Goal: Information Seeking & Learning: Learn about a topic

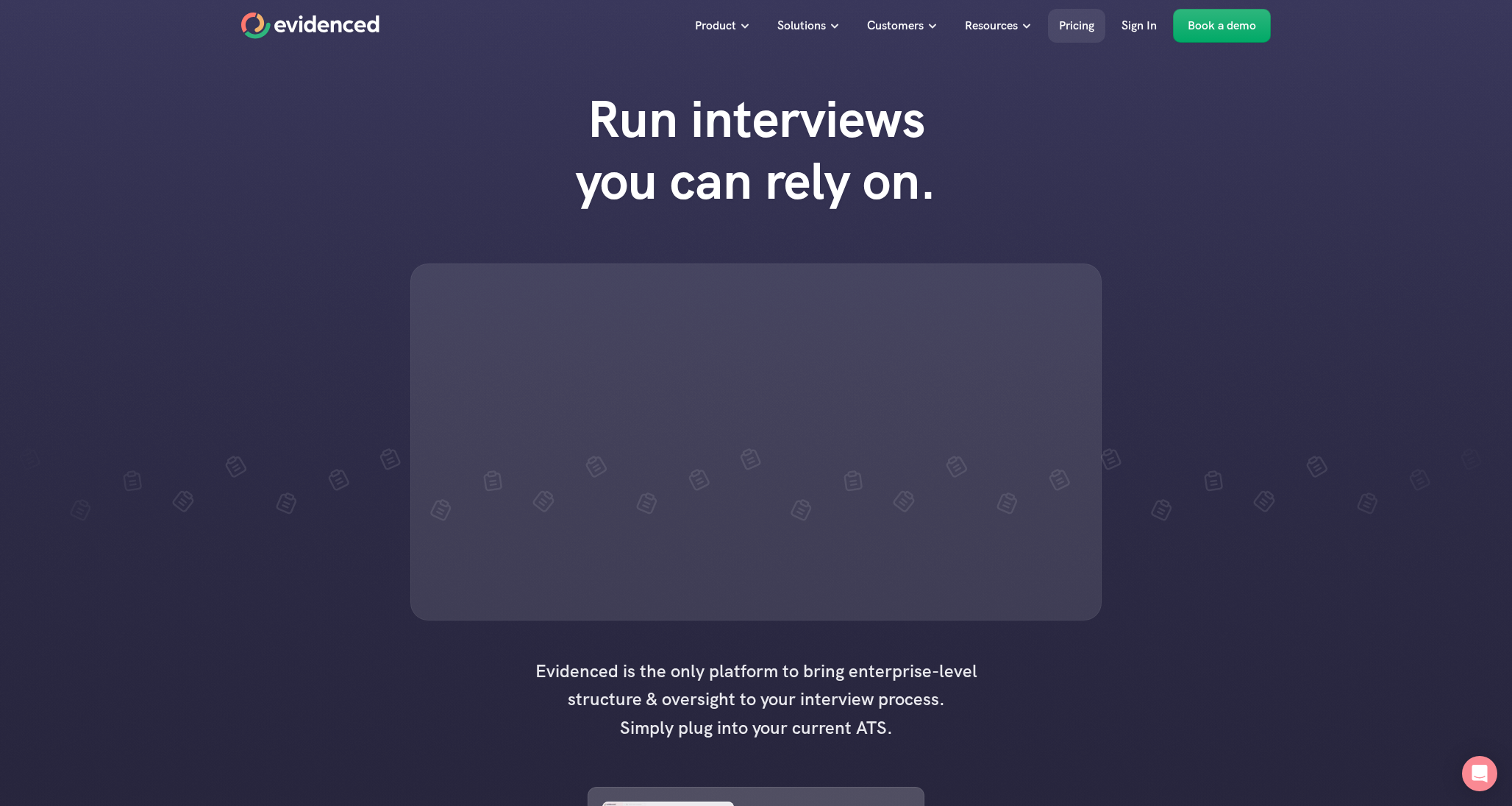
click at [1018, 31] on p "Pricing" at bounding box center [1077, 25] width 36 height 19
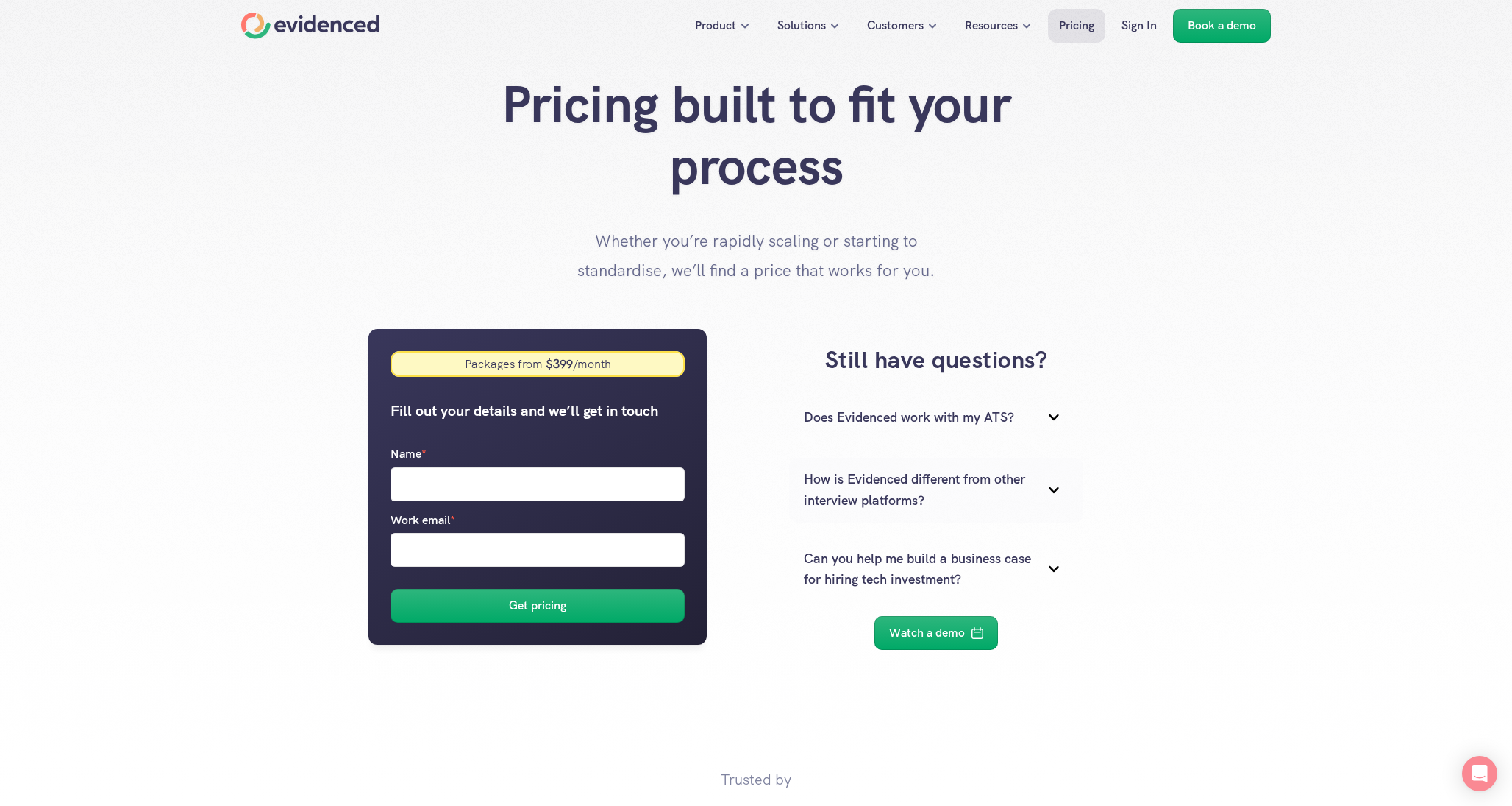
click at [962, 419] on p "Does Evidenced work with my ATS?" at bounding box center [918, 417] width 228 height 22
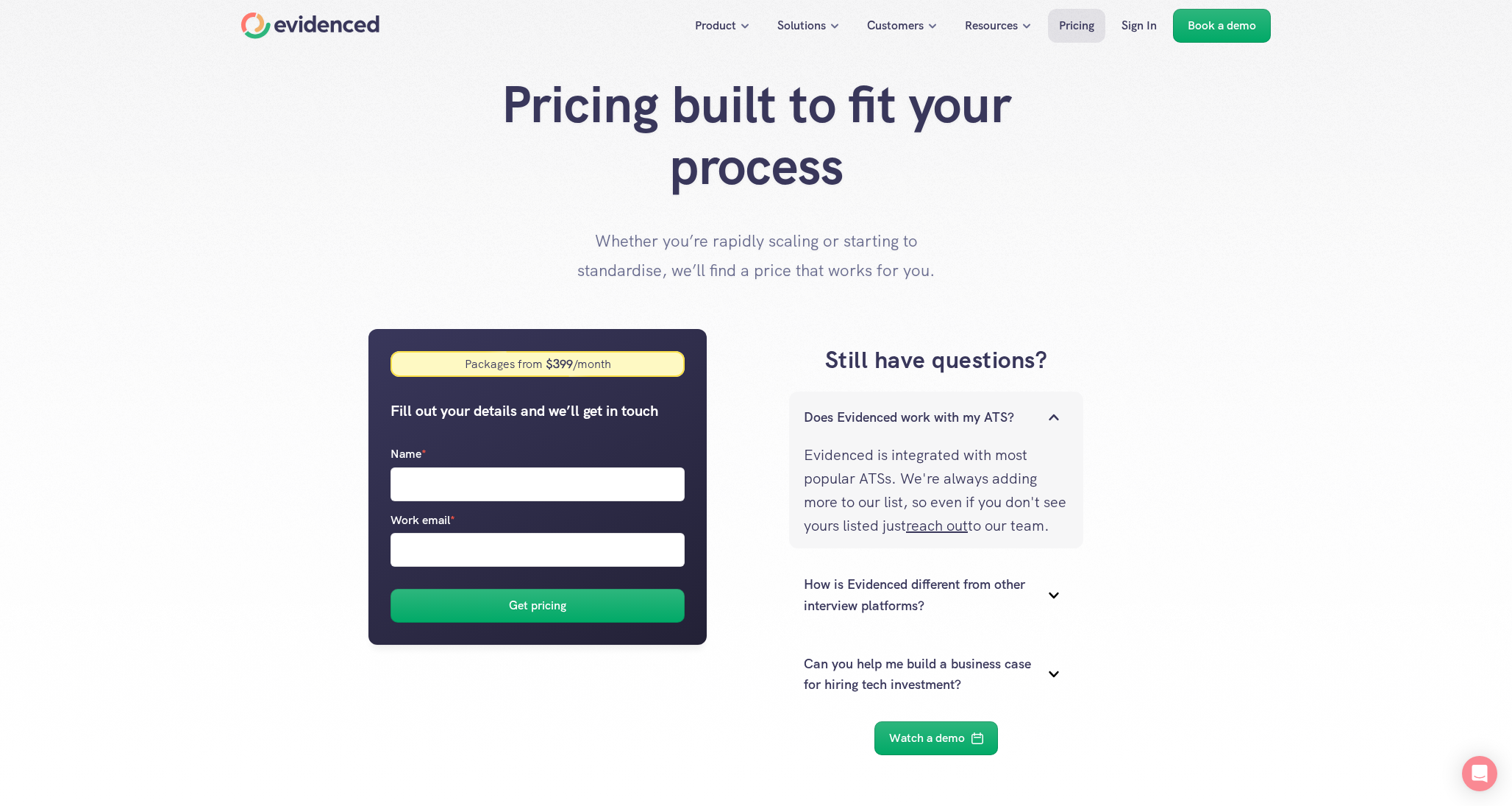
click at [1018, 443] on div "Still have questions? Does Evidenced work with my ATS? Evidenced is integrated …" at bounding box center [936, 549] width 416 height 440
click at [950, 266] on div "Pricing built to fit your process Whether you’re rapidly scaling or starting to…" at bounding box center [756, 180] width 1512 height 211
drag, startPoint x: 880, startPoint y: 265, endPoint x: 817, endPoint y: 224, distance: 75.2
click at [817, 224] on div "Pricing built to fit your process Whether you’re rapidly scaling or starting to…" at bounding box center [756, 180] width 1512 height 211
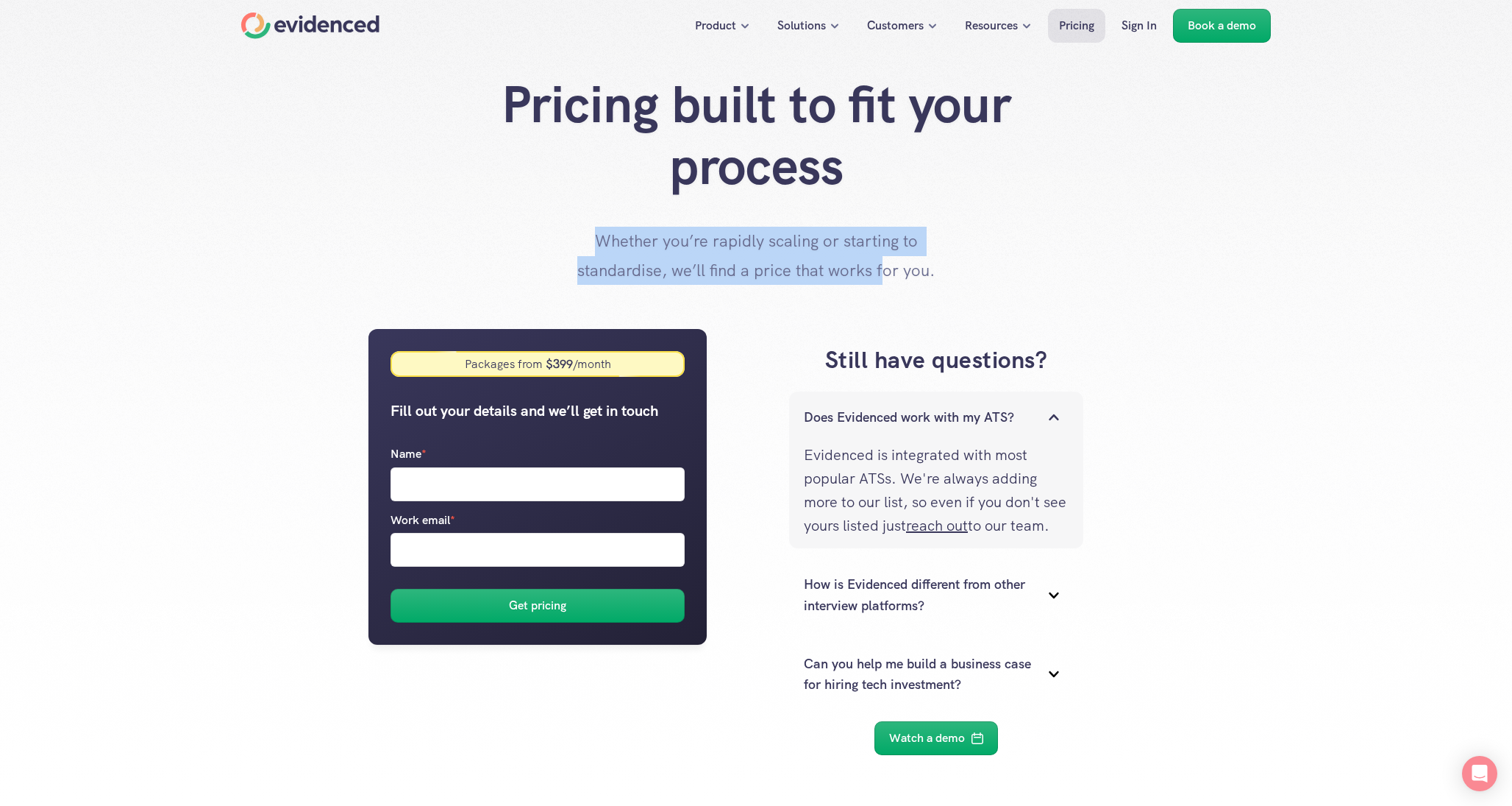
click at [817, 224] on div "Pricing built to fit your process Whether you’re rapidly scaling or starting to…" at bounding box center [756, 180] width 1512 height 211
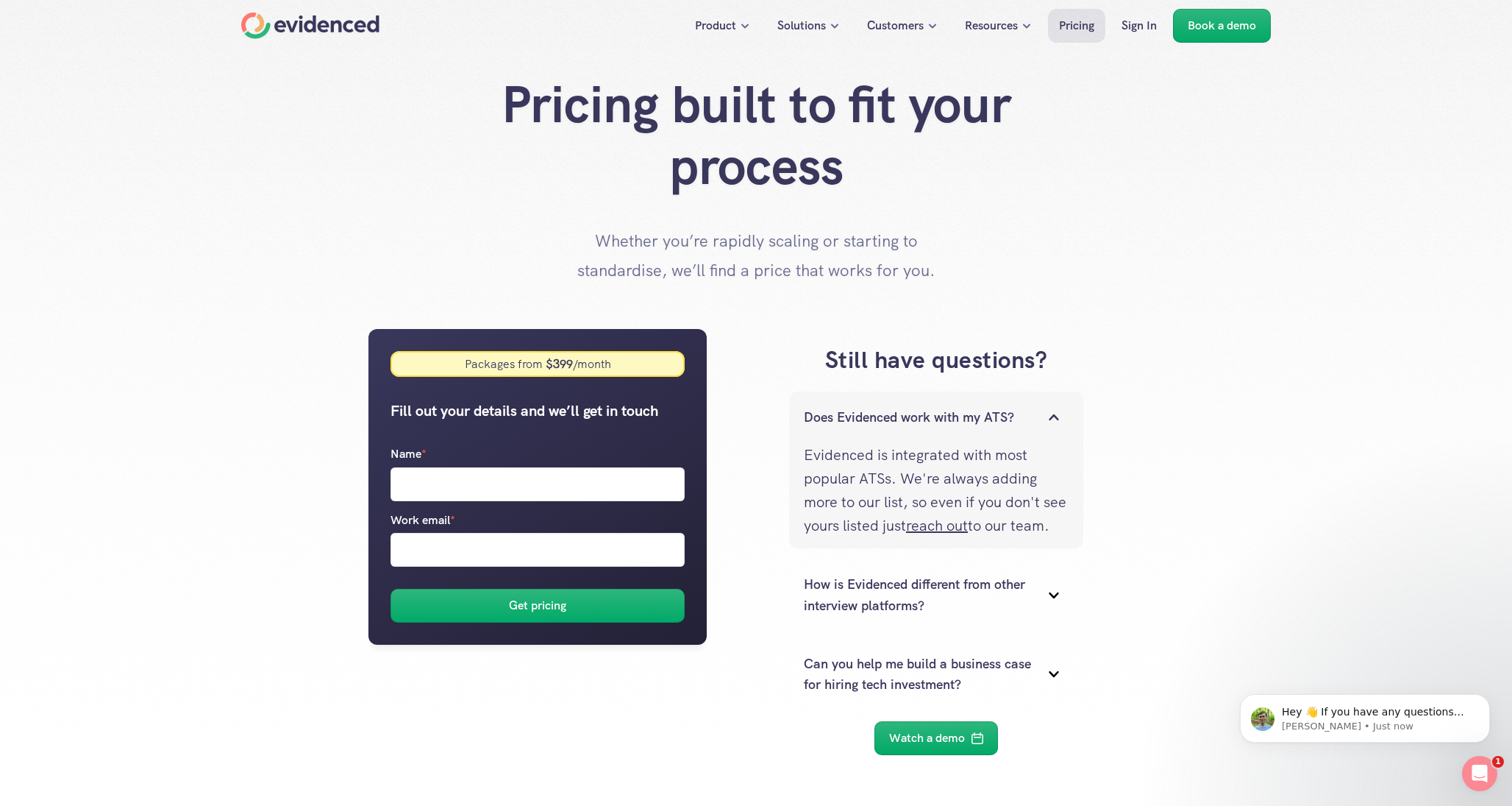
click at [1018, 242] on div "Pricing built to fit your process Whether you’re rapidly scaling or starting to…" at bounding box center [756, 180] width 1512 height 211
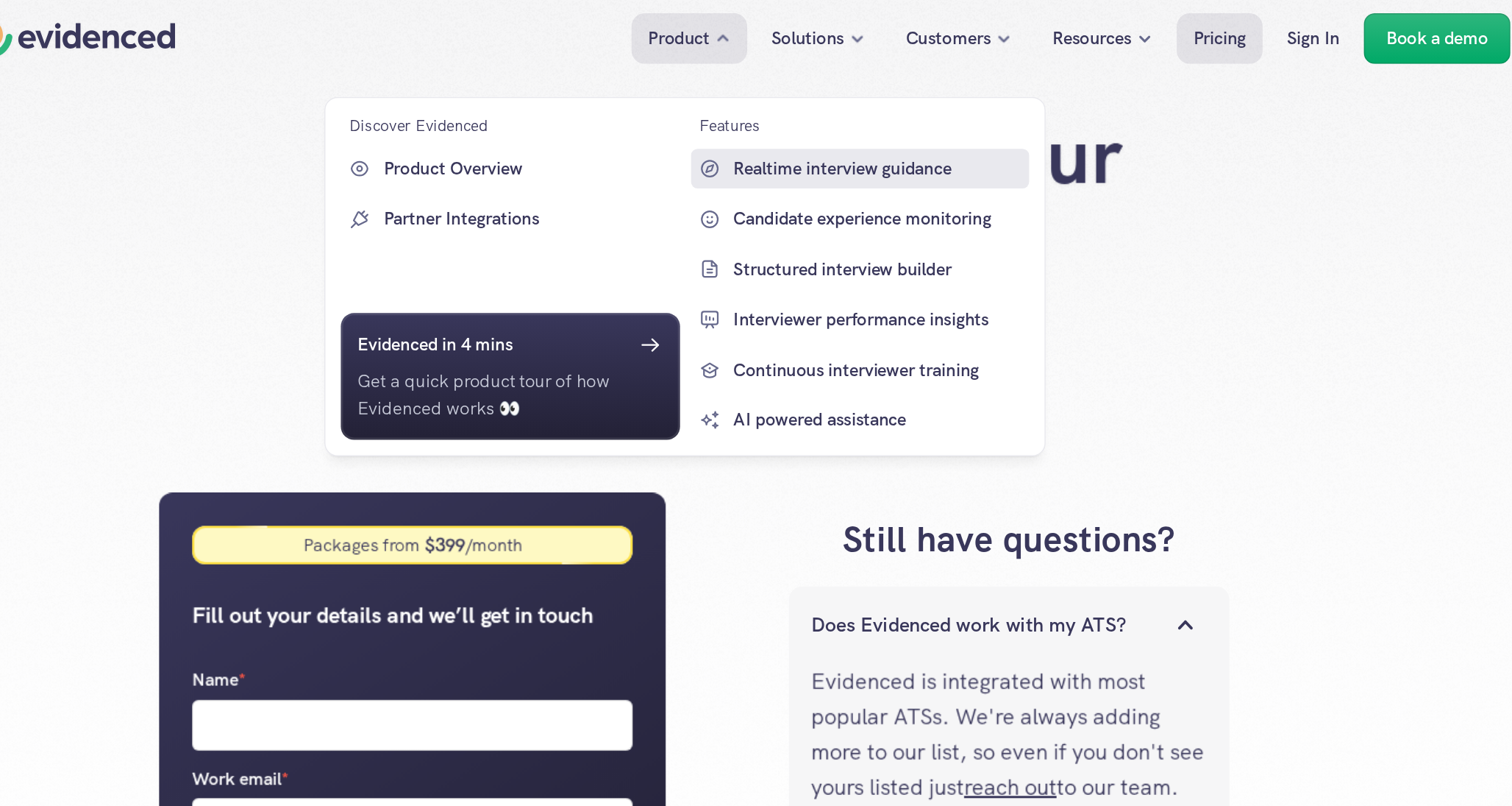
click at [802, 116] on p "Realtime interview guidance" at bounding box center [849, 112] width 194 height 19
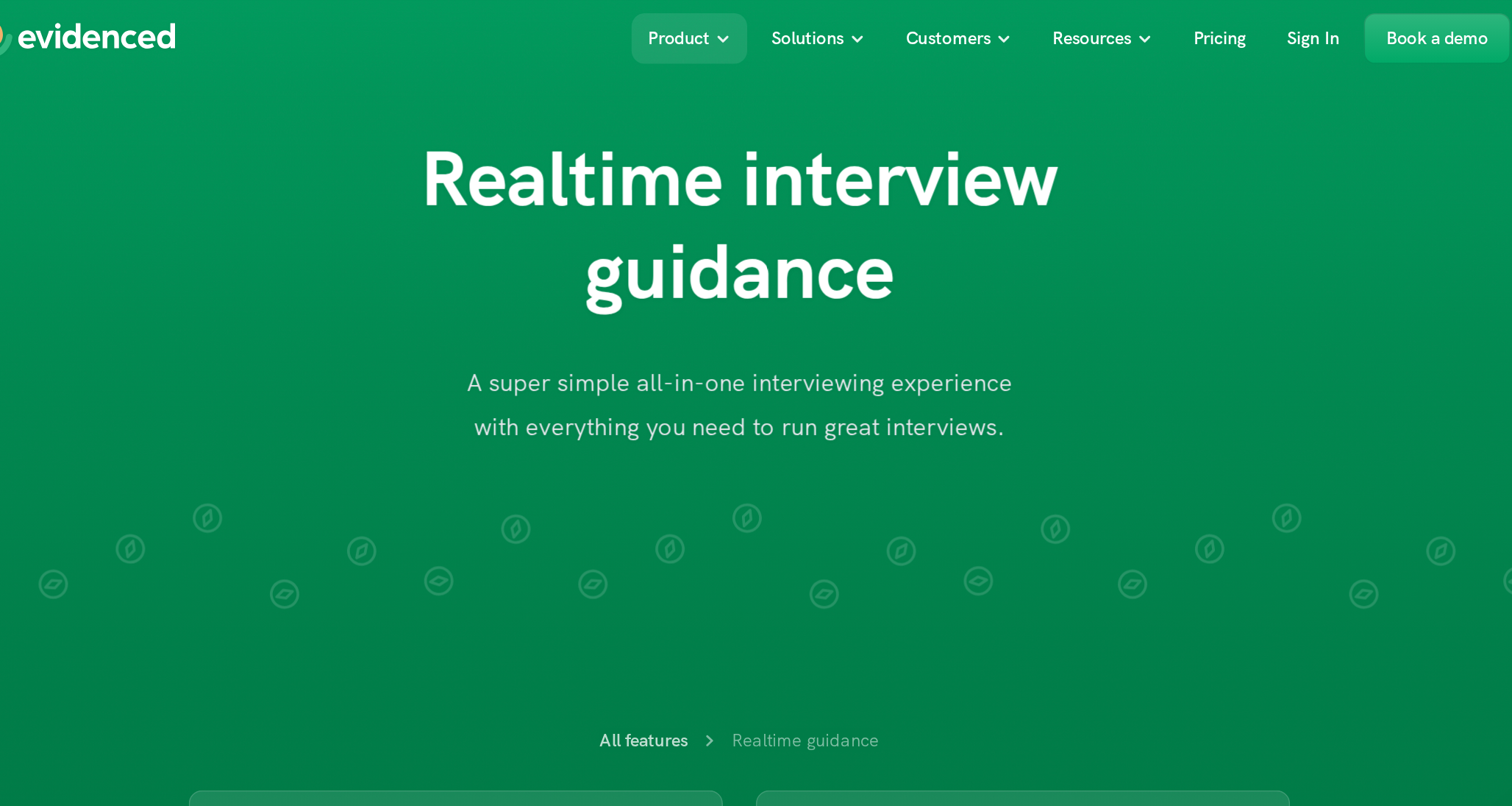
drag, startPoint x: 830, startPoint y: 190, endPoint x: 772, endPoint y: 167, distance: 62.4
click at [772, 167] on h1 "Realtime interview guidance" at bounding box center [756, 150] width 589 height 123
drag, startPoint x: 664, startPoint y: 94, endPoint x: 780, endPoint y: 178, distance: 143.2
click at [779, 178] on h1 "Realtime interview guidance" at bounding box center [756, 150] width 589 height 123
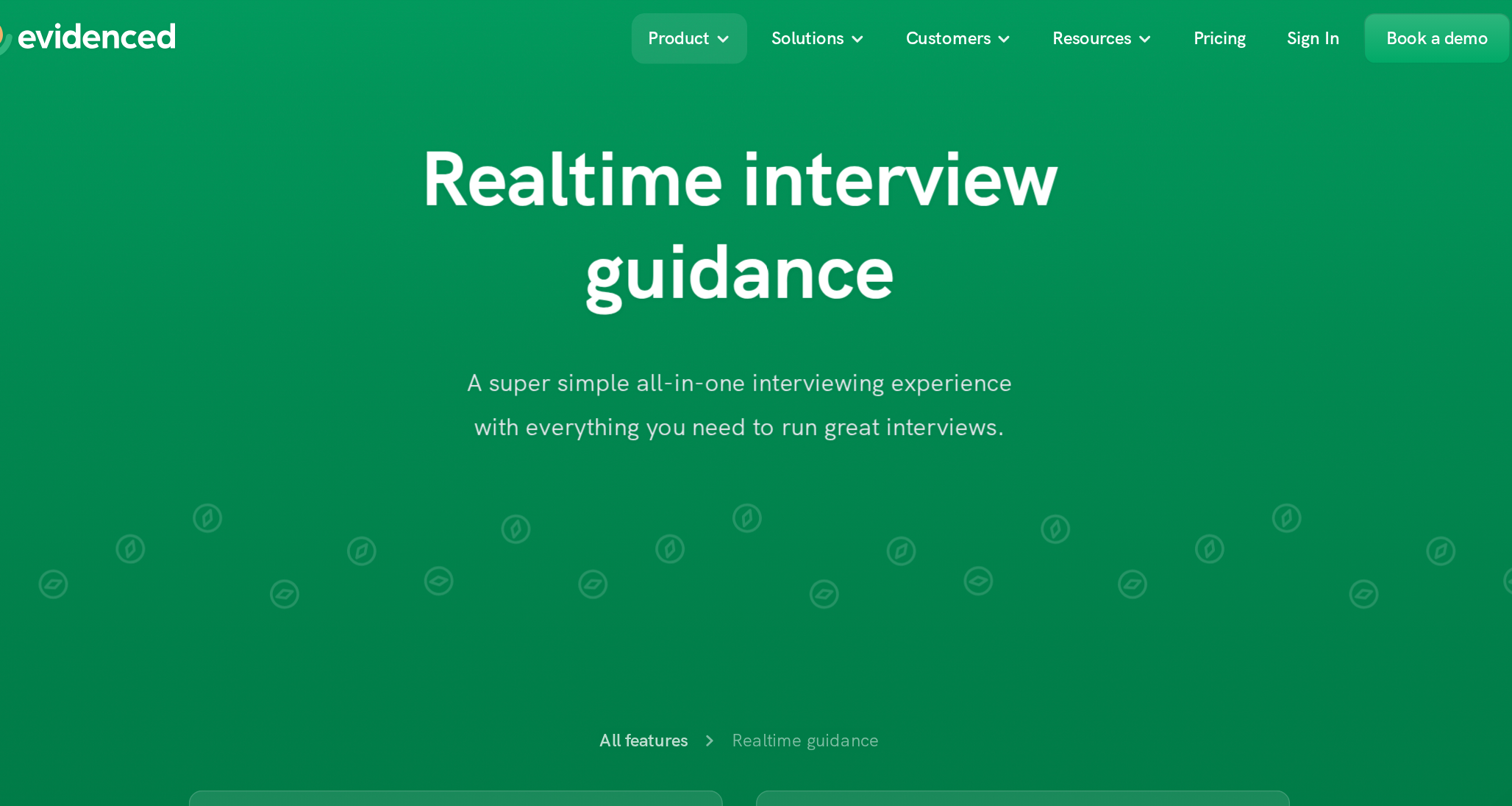
click at [780, 178] on h1 "Realtime interview guidance" at bounding box center [756, 150] width 589 height 123
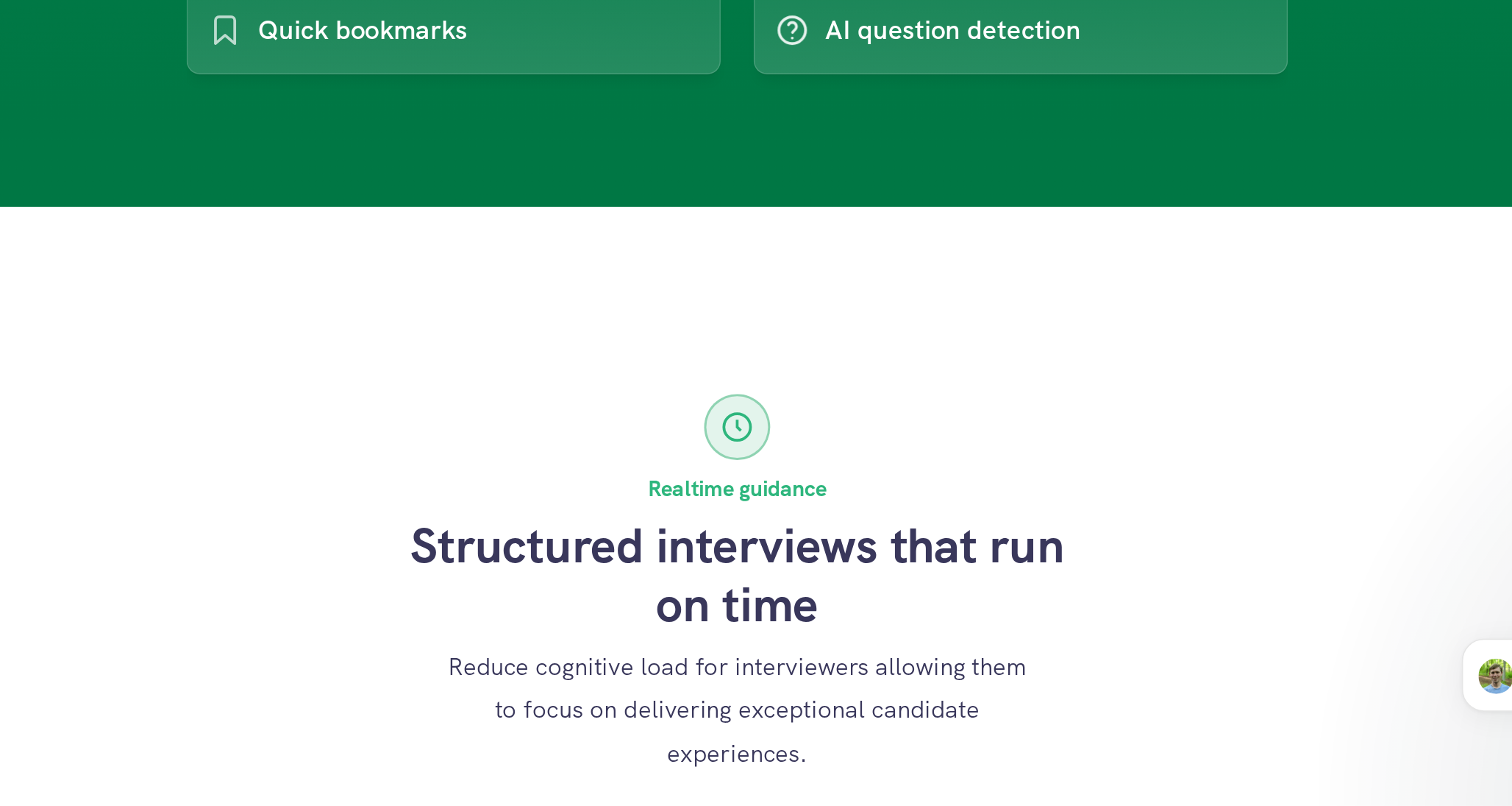
scroll to position [471, 0]
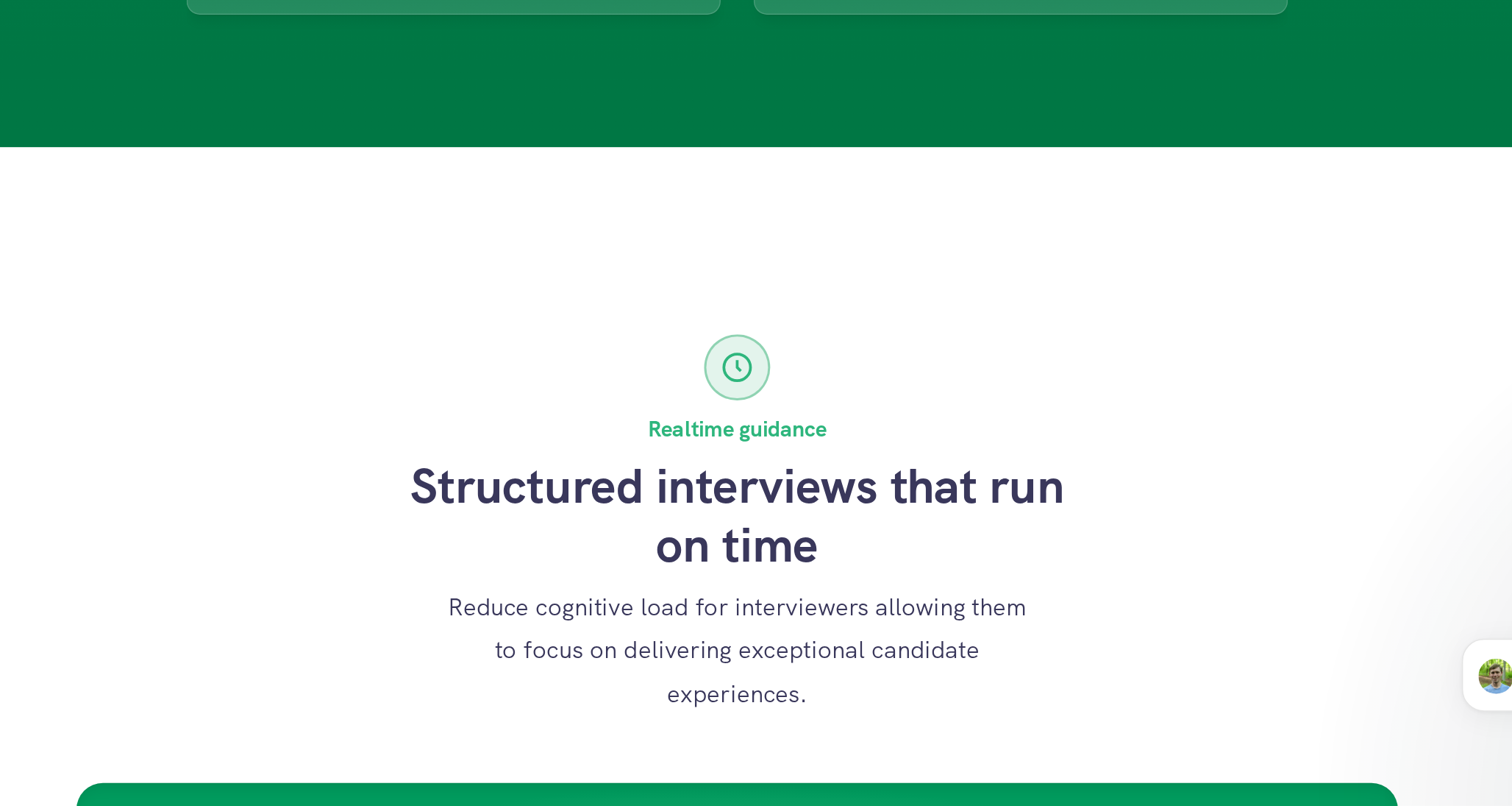
click at [755, 504] on circle at bounding box center [756, 512] width 18 height 18
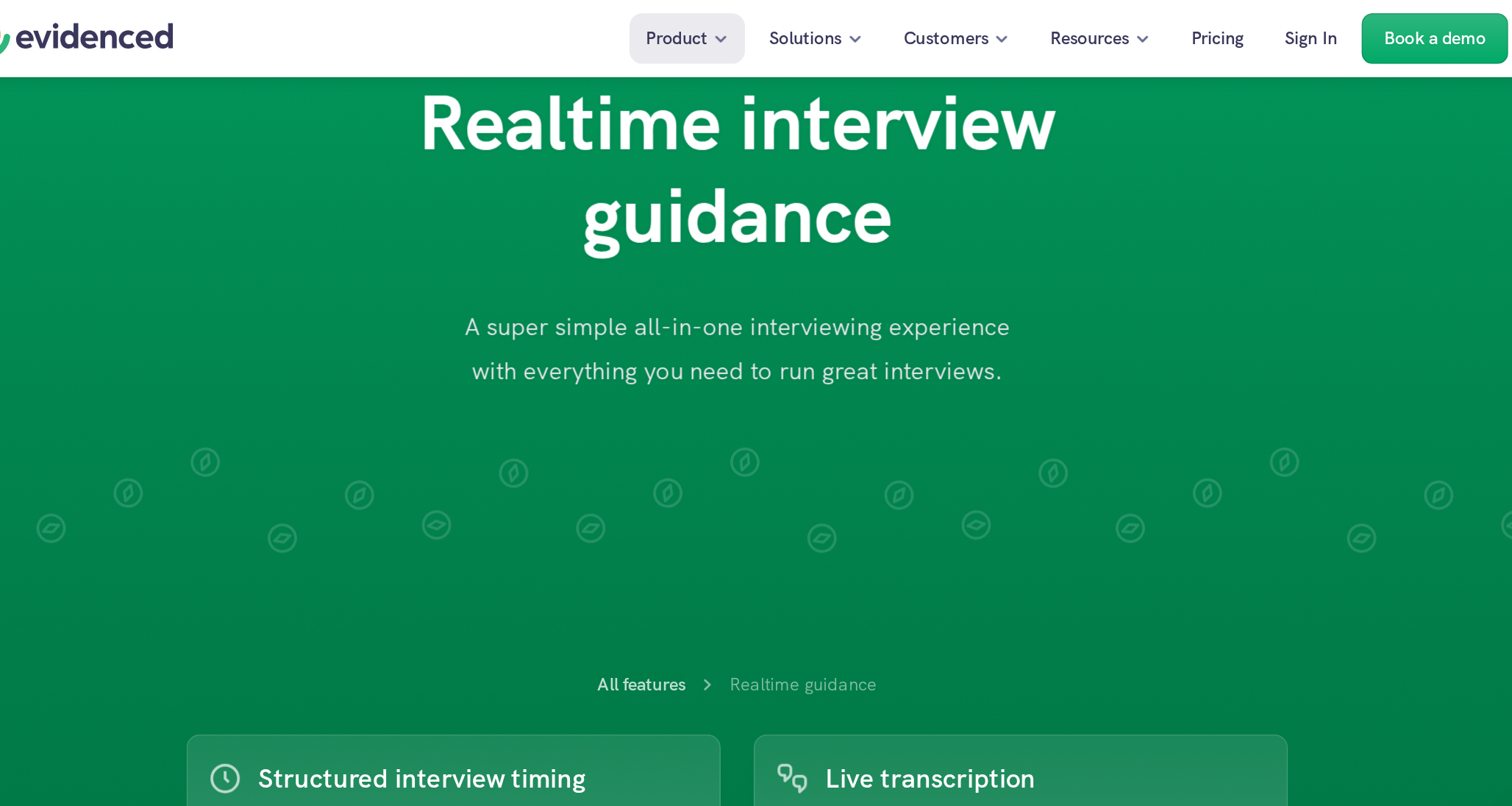
scroll to position [0, 0]
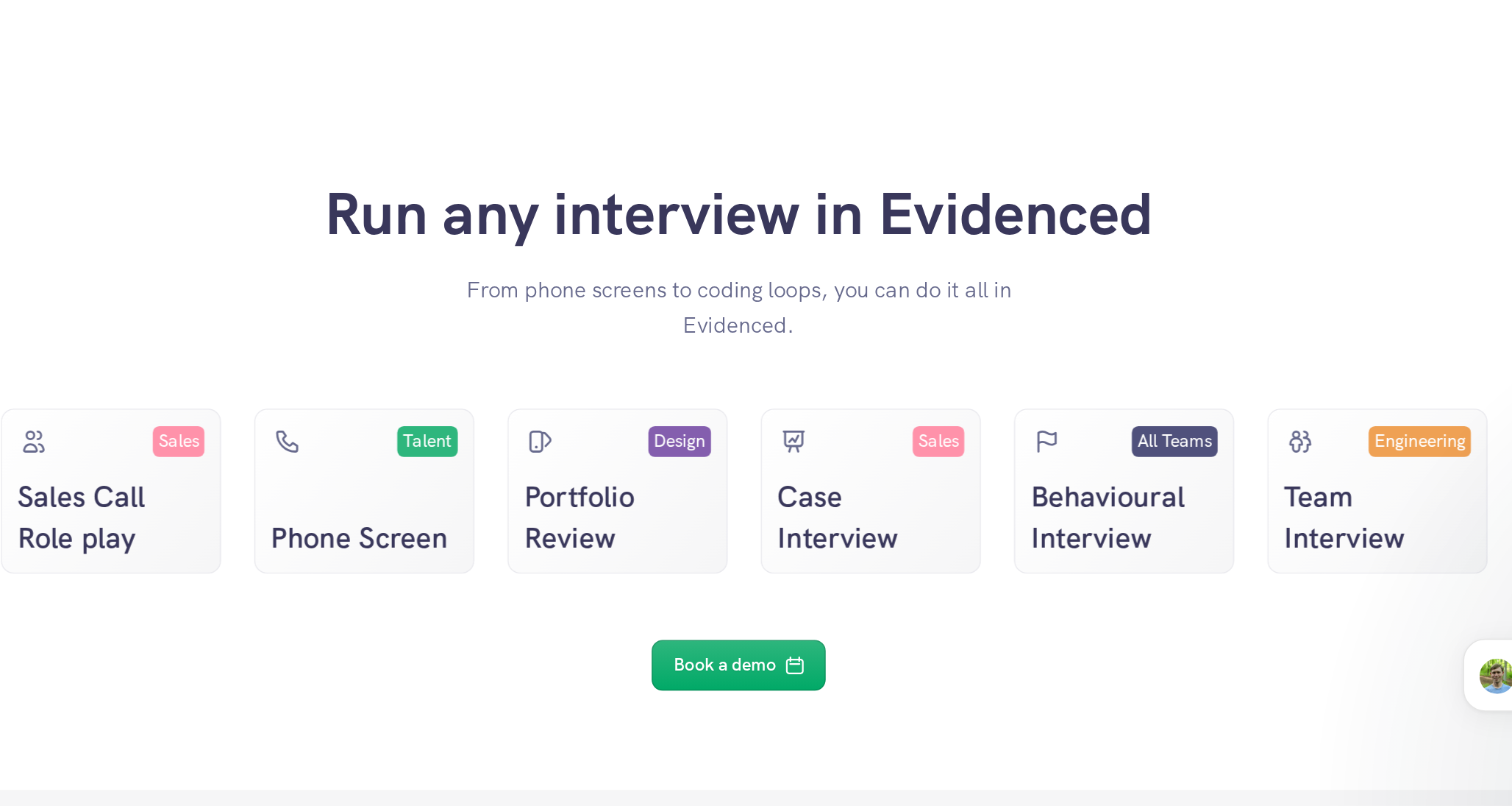
scroll to position [2420, 0]
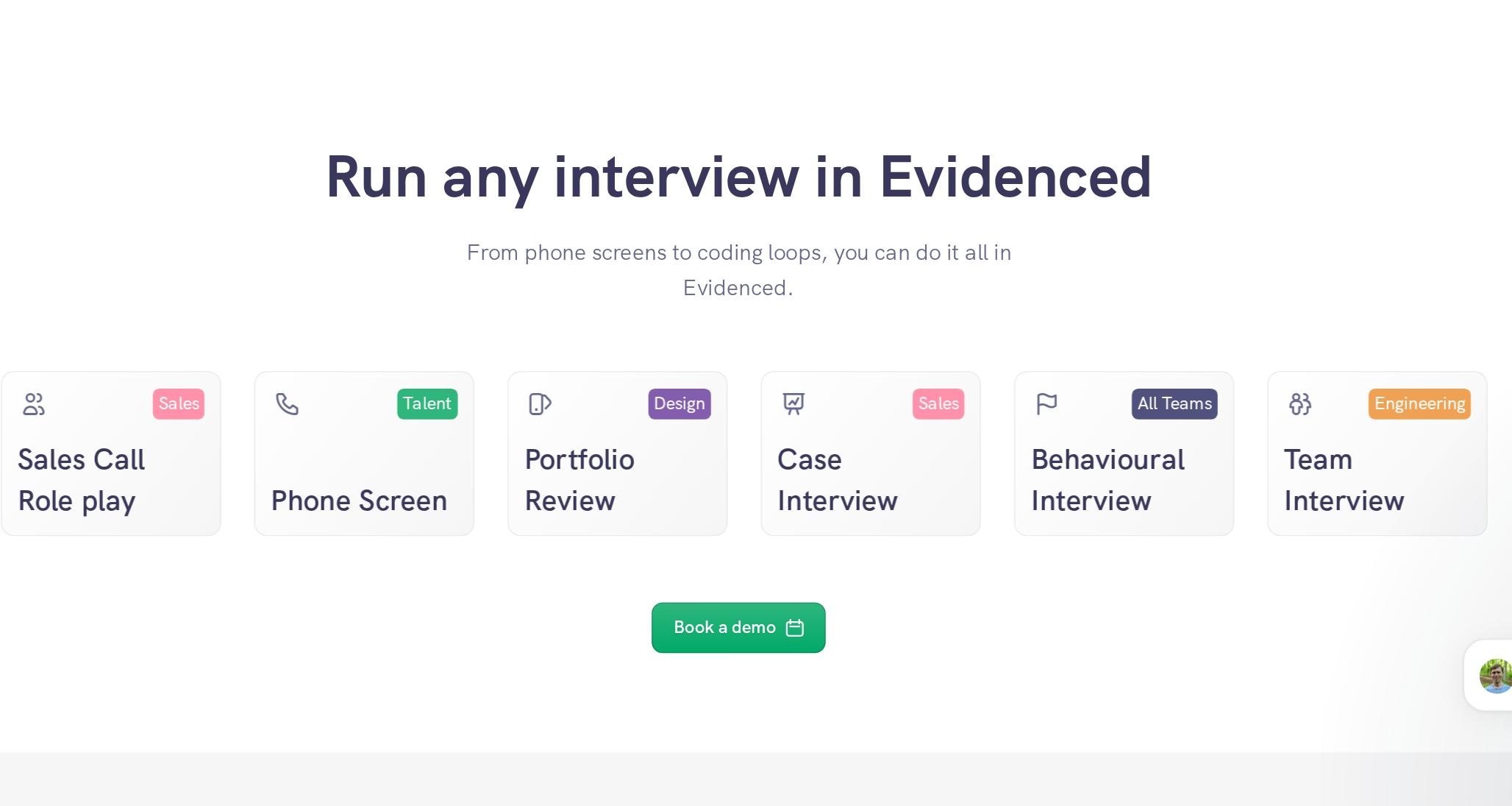
drag, startPoint x: 668, startPoint y: 434, endPoint x: 852, endPoint y: 434, distance: 184.0
click at [852, 410] on h2 "Run any interview in Evidenced" at bounding box center [756, 384] width 554 height 48
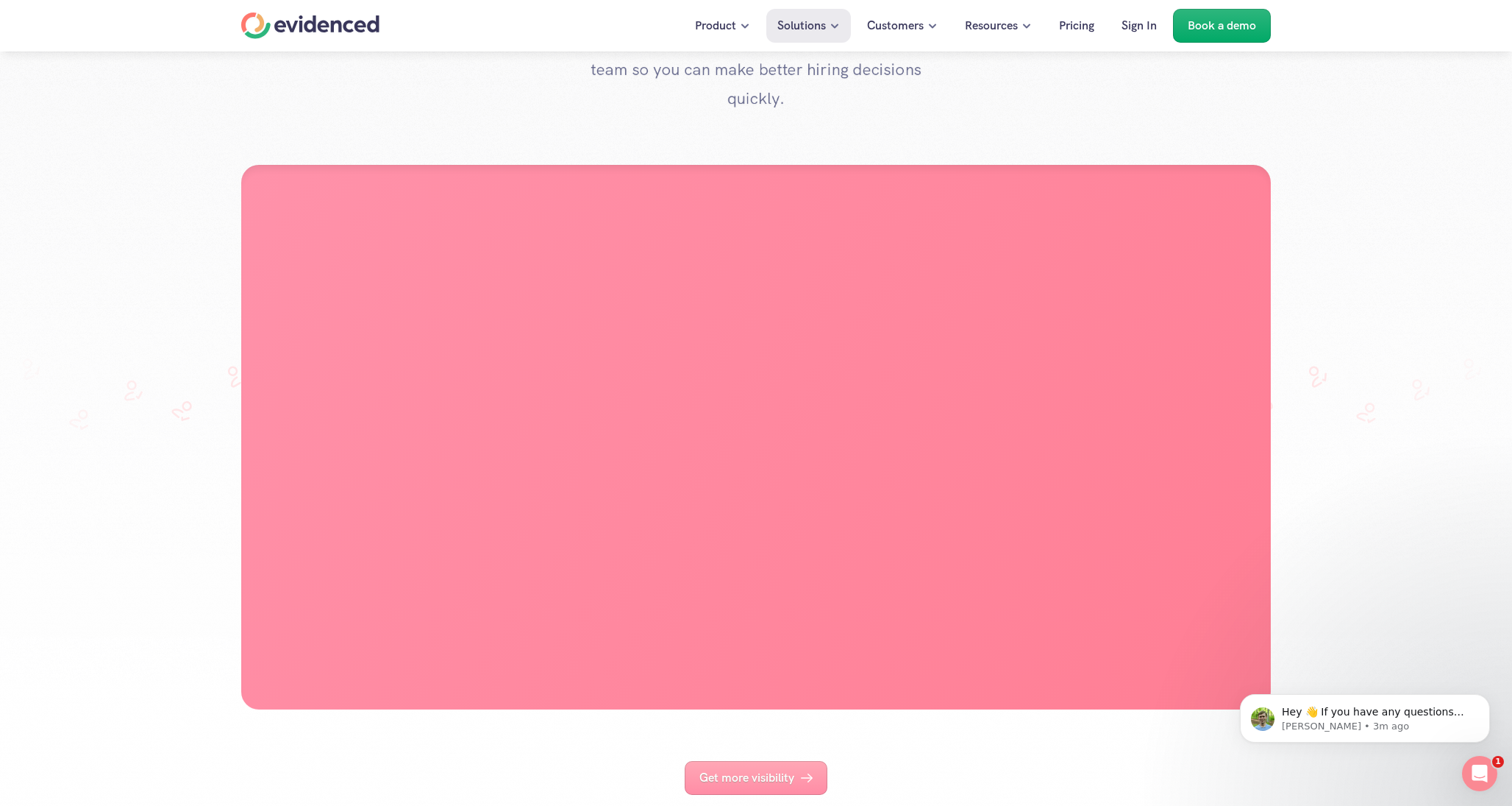
scroll to position [0, 0]
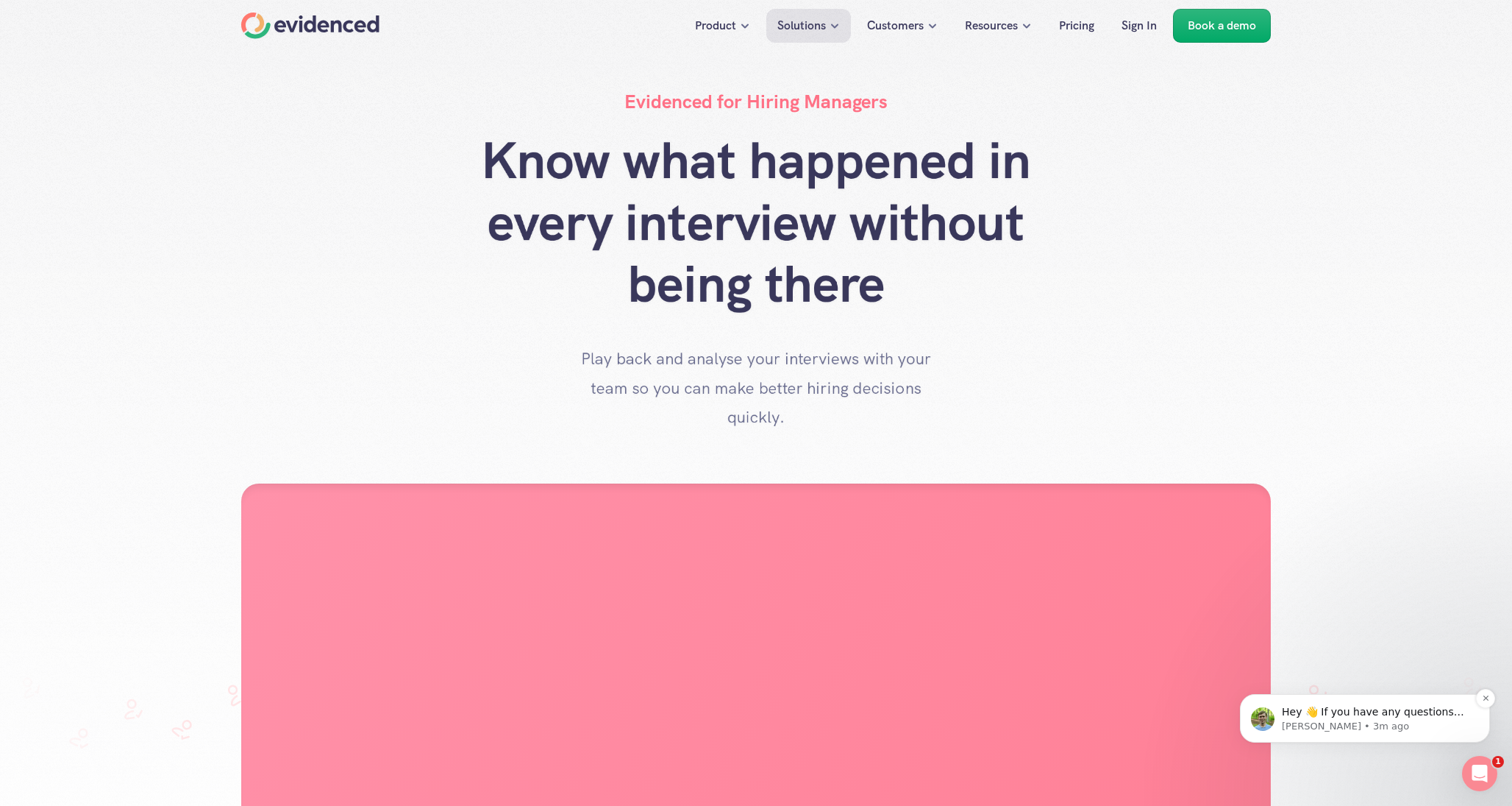
click at [1476, 742] on div "Hey 👋 If you have any questions about our pricing, I’m here to help! 🙂 [PERSON_…" at bounding box center [1365, 718] width 250 height 49
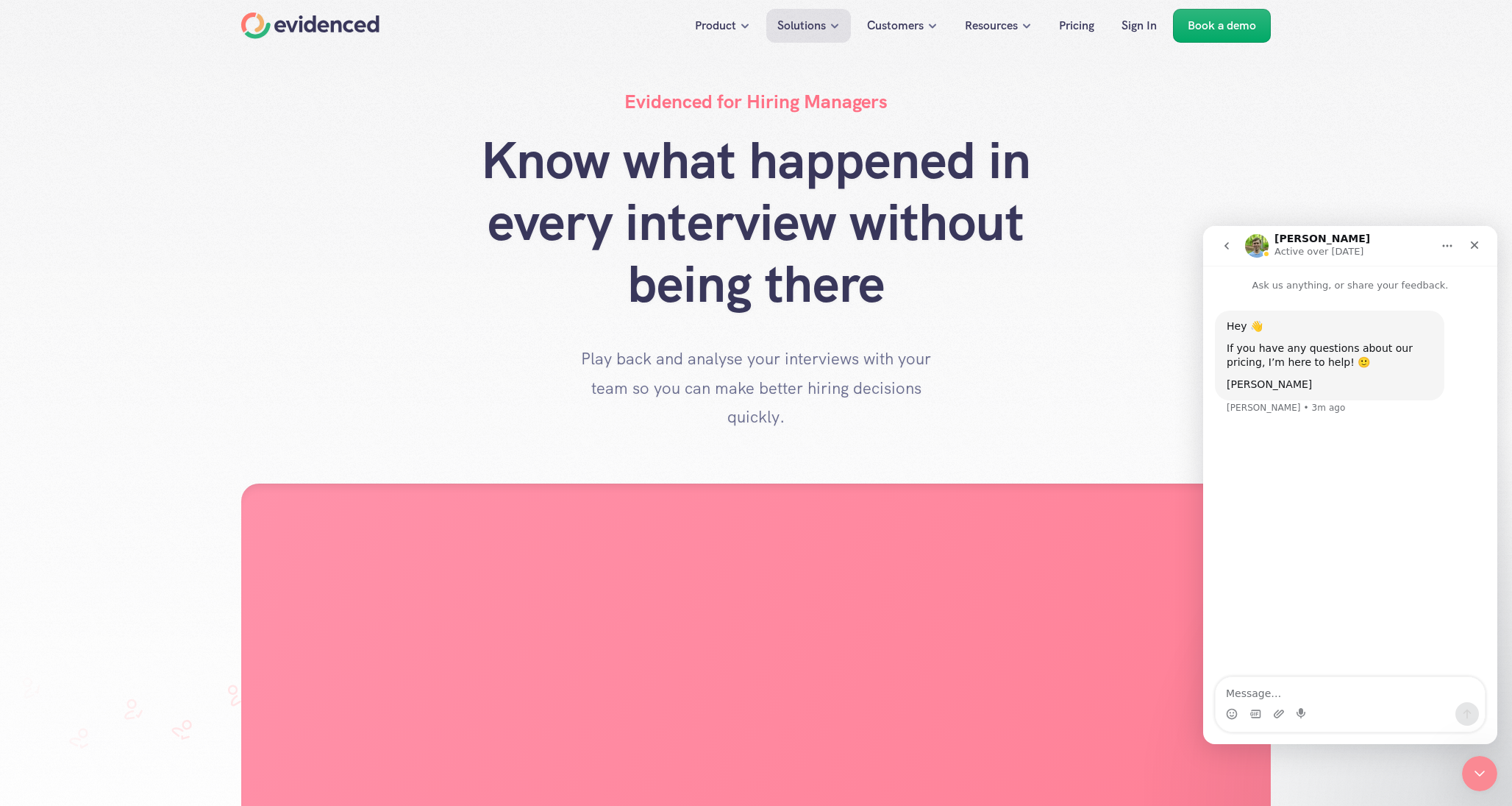
click at [1141, 267] on div "Know what happened in every interview without being there Play back and analyse…" at bounding box center [756, 281] width 1424 height 302
click at [1310, 43] on nav "Product Solutions Customers Resources Pricing Sign In Book a demo" at bounding box center [756, 25] width 1512 height 51
click at [1170, 109] on div "Evidenced for Hiring Managers Know what happened in every interview without bei…" at bounding box center [756, 260] width 1424 height 344
click at [280, 107] on div "Evidenced for Hiring Managers Know what happened in every interview without bei…" at bounding box center [756, 260] width 1424 height 344
